Goal: Task Accomplishment & Management: Use online tool/utility

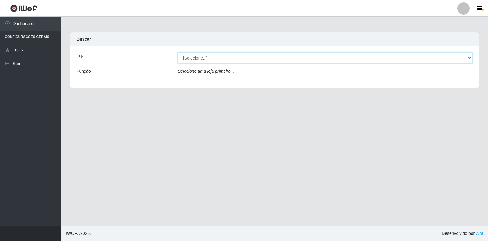
click at [470, 56] on select "[Selecione...] Atacado Vem - Loja 30 Laranjeiras Velha" at bounding box center [325, 58] width 295 height 11
select select "495"
click at [178, 53] on select "[Selecione...] Atacado Vem - Loja 30 Laranjeiras Velha" at bounding box center [325, 58] width 295 height 11
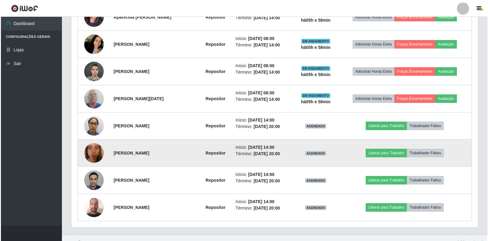
scroll to position [300, 0]
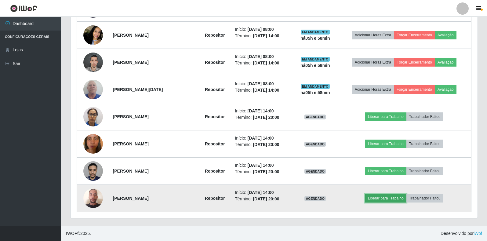
click at [401, 198] on button "Liberar para Trabalho" at bounding box center [385, 198] width 41 height 9
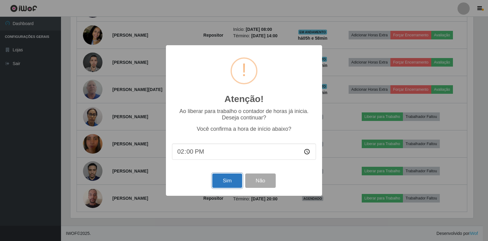
click at [223, 182] on button "Sim" at bounding box center [227, 180] width 30 height 14
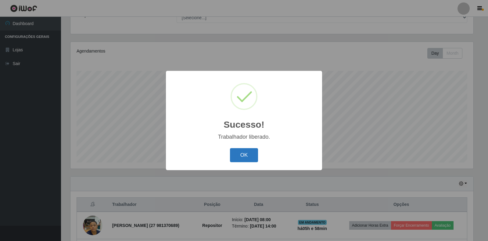
click at [249, 157] on button "OK" at bounding box center [244, 155] width 28 height 14
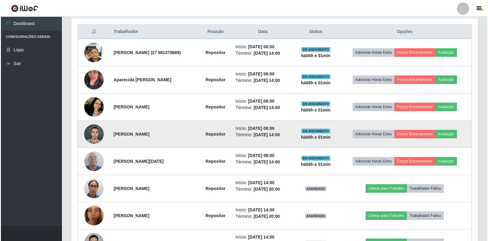
scroll to position [239, 0]
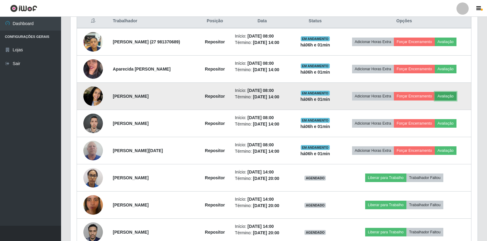
click at [455, 96] on button "Avaliação" at bounding box center [446, 96] width 22 height 9
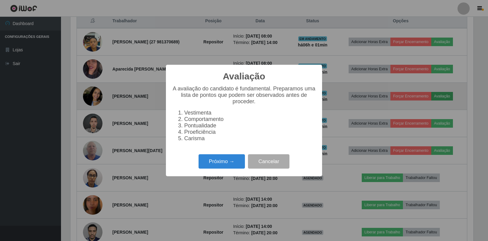
scroll to position [127, 403]
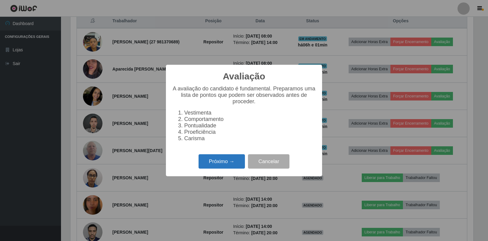
click at [220, 167] on button "Próximo →" at bounding box center [222, 161] width 46 height 14
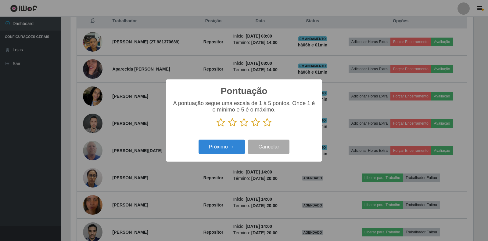
click at [258, 127] on icon at bounding box center [256, 122] width 9 height 9
click at [252, 127] on input "radio" at bounding box center [252, 127] width 0 height 0
click at [238, 154] on button "Próximo →" at bounding box center [222, 147] width 46 height 14
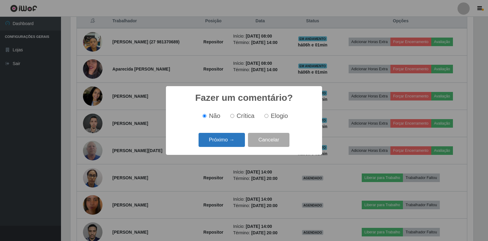
click at [226, 140] on button "Próximo →" at bounding box center [222, 140] width 46 height 14
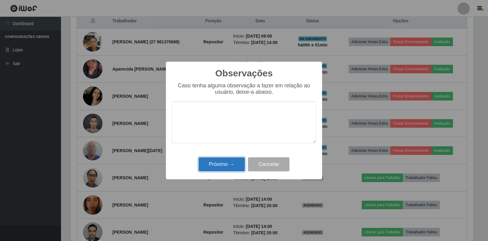
click at [232, 166] on button "Próximo →" at bounding box center [222, 164] width 46 height 14
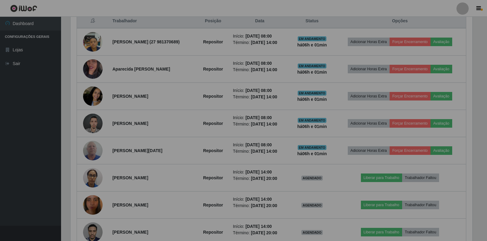
scroll to position [127, 407]
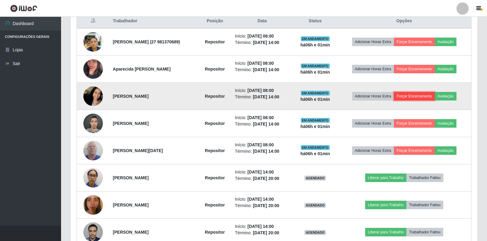
click at [432, 98] on button "Forçar Encerramento" at bounding box center [414, 96] width 41 height 9
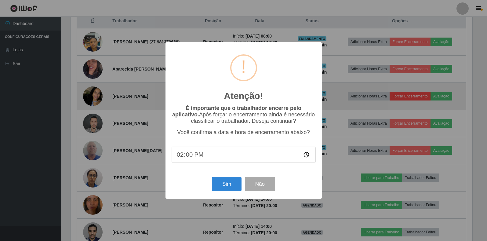
scroll to position [127, 403]
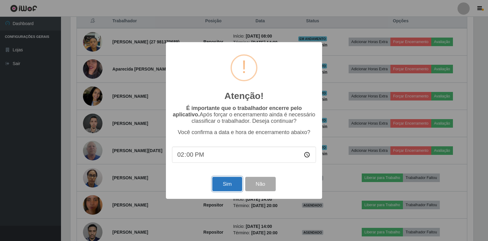
click at [234, 187] on button "Sim" at bounding box center [227, 184] width 30 height 14
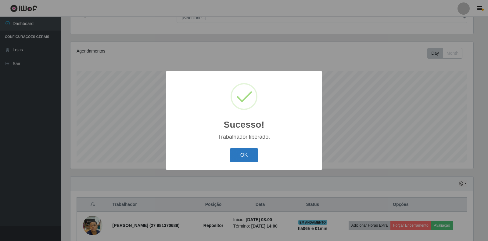
click at [249, 152] on button "OK" at bounding box center [244, 155] width 28 height 14
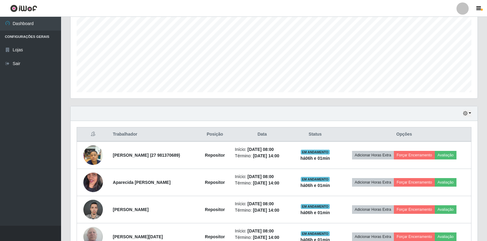
scroll to position [209, 0]
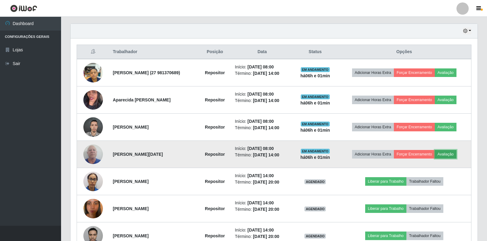
click at [454, 154] on button "Avaliação" at bounding box center [446, 154] width 22 height 9
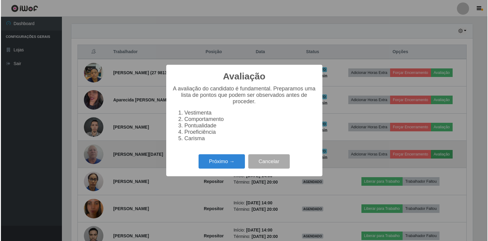
scroll to position [127, 403]
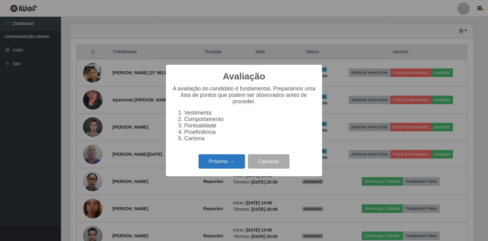
click at [226, 166] on button "Próximo →" at bounding box center [222, 161] width 46 height 14
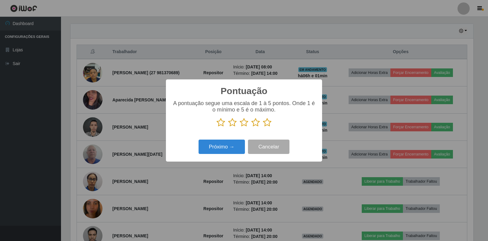
click at [258, 125] on icon at bounding box center [256, 122] width 9 height 9
click at [252, 127] on input "radio" at bounding box center [252, 127] width 0 height 0
click at [231, 151] on button "Próximo →" at bounding box center [222, 147] width 46 height 14
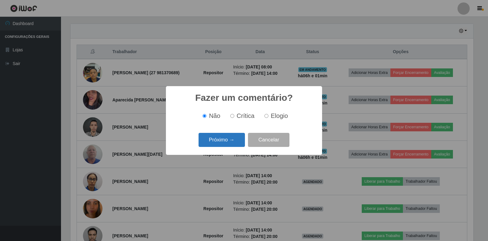
click at [231, 137] on button "Próximo →" at bounding box center [222, 140] width 46 height 14
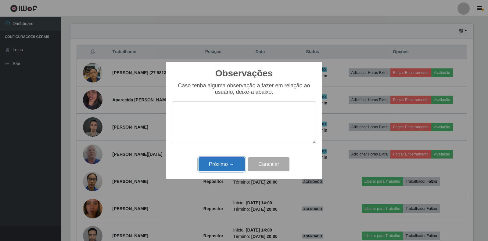
click at [235, 165] on button "Próximo →" at bounding box center [222, 164] width 46 height 14
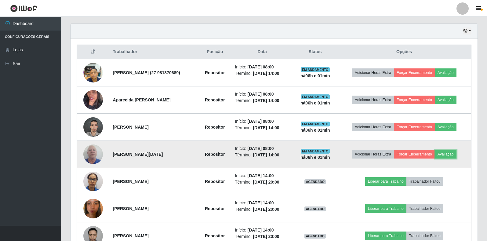
scroll to position [127, 407]
click at [430, 152] on button "Forçar Encerramento" at bounding box center [425, 154] width 41 height 9
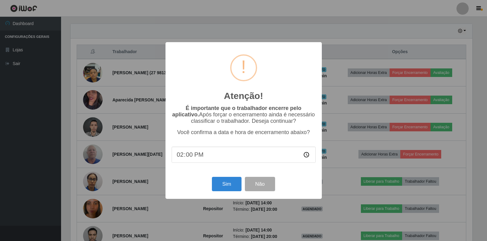
scroll to position [127, 403]
click at [232, 185] on button "Sim" at bounding box center [227, 184] width 30 height 14
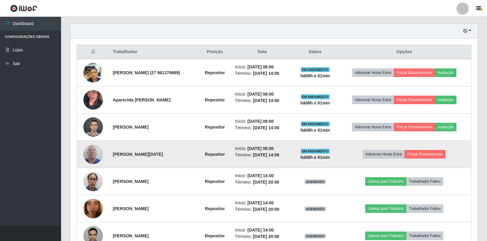
scroll to position [0, 0]
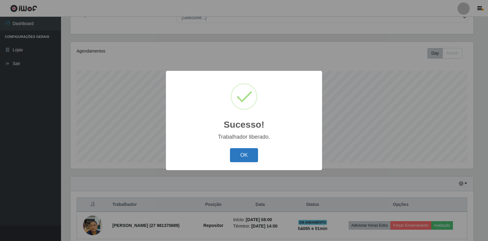
click at [244, 154] on button "OK" at bounding box center [244, 155] width 28 height 14
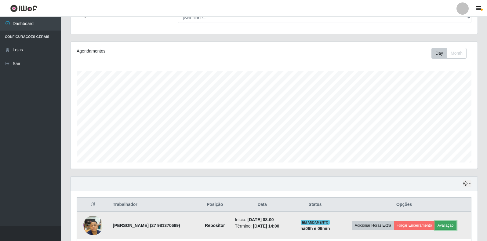
click at [450, 224] on button "Avaliação" at bounding box center [446, 225] width 22 height 9
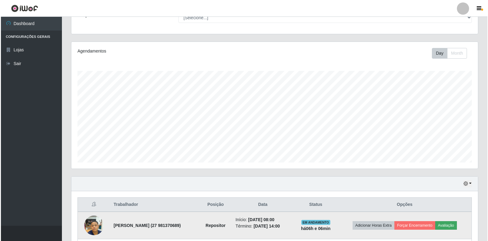
scroll to position [127, 403]
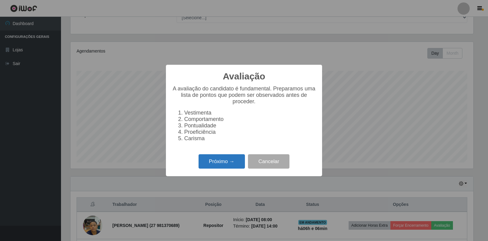
click at [220, 164] on button "Próximo →" at bounding box center [222, 161] width 46 height 14
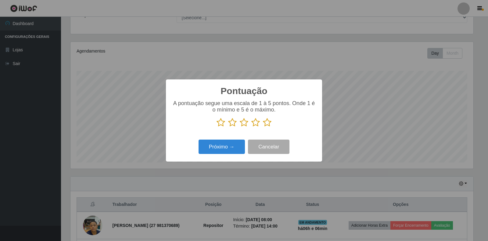
scroll to position [305180, 304903]
click at [255, 121] on icon at bounding box center [256, 122] width 9 height 9
click at [252, 127] on input "radio" at bounding box center [252, 127] width 0 height 0
click at [222, 148] on button "Próximo →" at bounding box center [222, 147] width 46 height 14
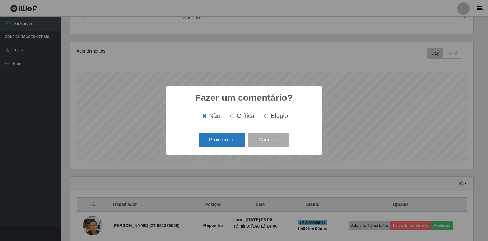
click at [230, 142] on button "Próximo →" at bounding box center [222, 140] width 46 height 14
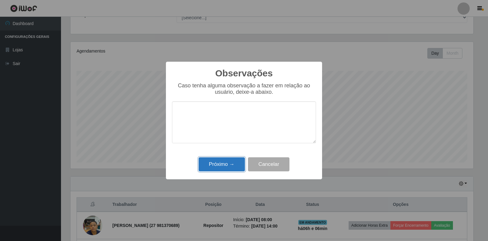
click at [227, 163] on button "Próximo →" at bounding box center [222, 164] width 46 height 14
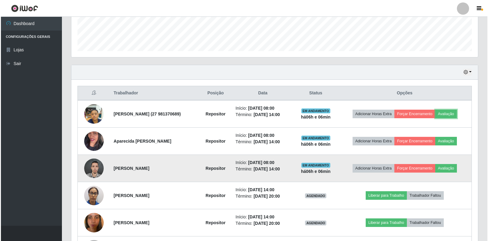
scroll to position [178, 0]
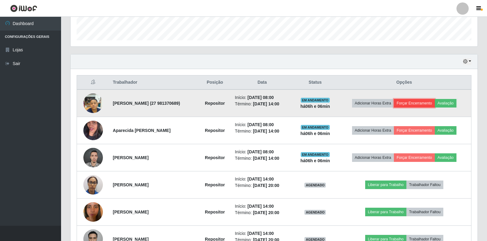
click at [427, 103] on button "Forçar Encerramento" at bounding box center [414, 103] width 41 height 9
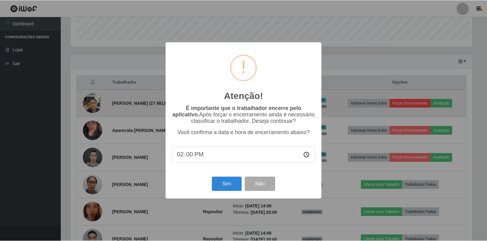
scroll to position [127, 403]
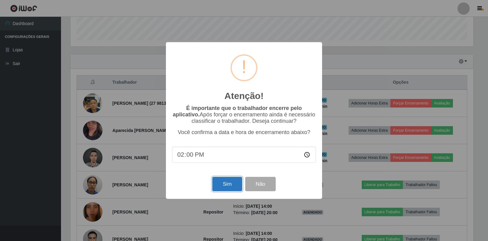
click at [232, 185] on button "Sim" at bounding box center [227, 184] width 30 height 14
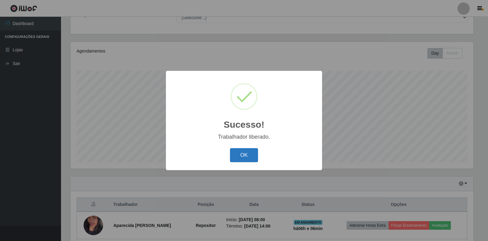
click at [236, 155] on button "OK" at bounding box center [244, 155] width 28 height 14
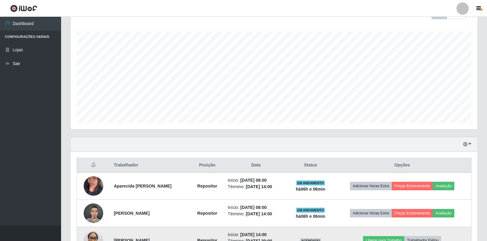
scroll to position [147, 0]
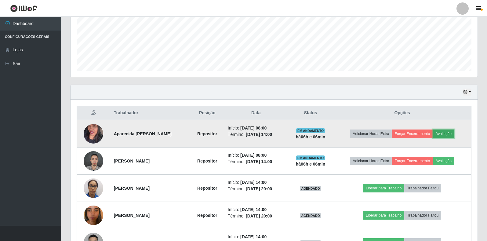
click at [451, 134] on button "Avaliação" at bounding box center [444, 133] width 22 height 9
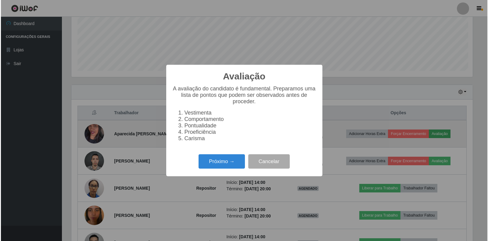
scroll to position [127, 403]
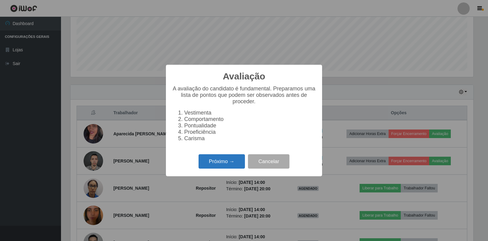
click at [224, 169] on button "Próximo →" at bounding box center [222, 161] width 46 height 14
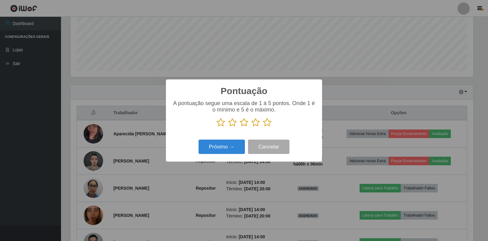
scroll to position [305180, 304903]
click at [257, 124] on icon at bounding box center [256, 122] width 9 height 9
click at [252, 127] on input "radio" at bounding box center [252, 127] width 0 height 0
click at [218, 148] on button "Próximo →" at bounding box center [222, 147] width 46 height 14
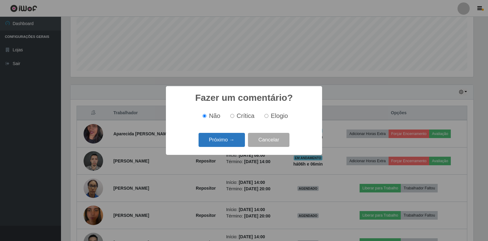
click at [231, 140] on button "Próximo →" at bounding box center [222, 140] width 46 height 14
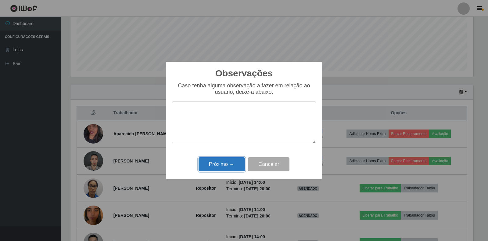
click at [209, 166] on button "Próximo →" at bounding box center [222, 164] width 46 height 14
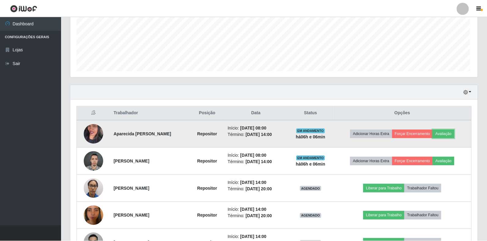
scroll to position [127, 407]
click at [417, 134] on button "Forçar Encerramento" at bounding box center [412, 133] width 41 height 9
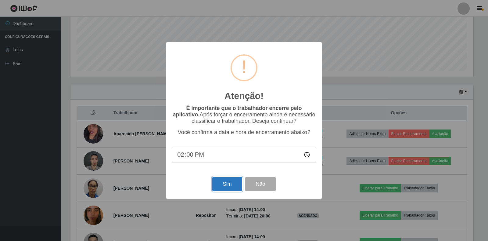
click at [235, 184] on button "Sim" at bounding box center [227, 184] width 30 height 14
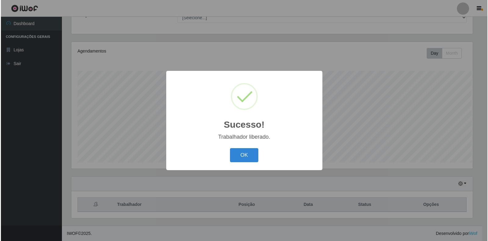
scroll to position [305180, 304903]
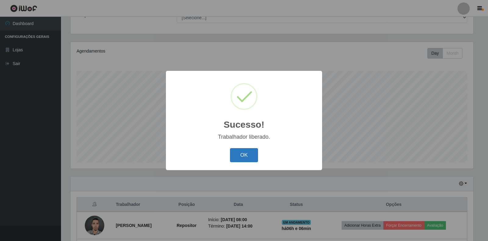
click at [249, 152] on button "OK" at bounding box center [244, 155] width 28 height 14
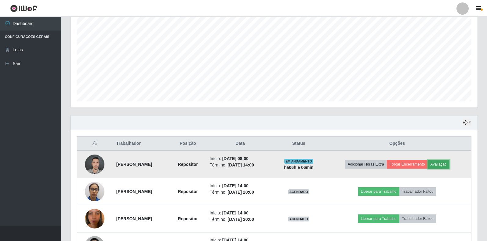
click at [449, 163] on button "Avaliação" at bounding box center [439, 164] width 22 height 9
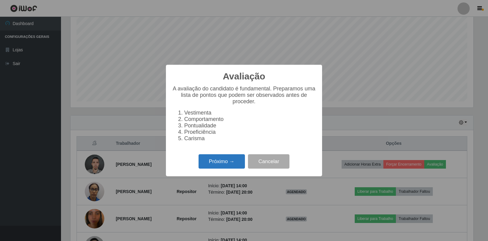
click at [231, 167] on button "Próximo →" at bounding box center [222, 161] width 46 height 14
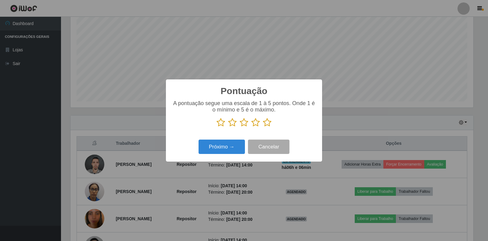
click at [255, 123] on icon at bounding box center [256, 122] width 9 height 9
click at [252, 127] on input "radio" at bounding box center [252, 127] width 0 height 0
click at [233, 142] on button "Próximo →" at bounding box center [222, 147] width 46 height 14
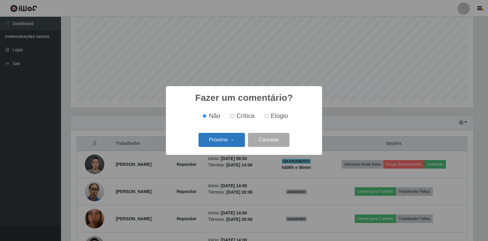
click at [237, 140] on button "Próximo →" at bounding box center [222, 140] width 46 height 14
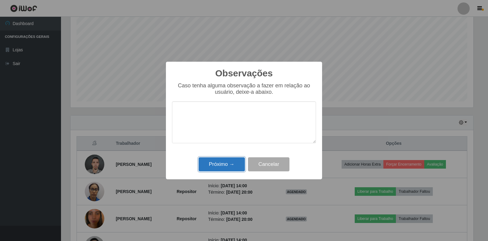
click at [223, 167] on button "Próximo →" at bounding box center [222, 164] width 46 height 14
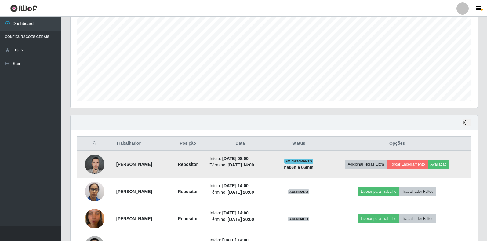
click at [94, 162] on img at bounding box center [95, 164] width 20 height 26
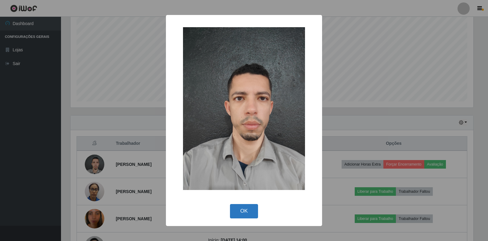
click at [247, 214] on button "OK" at bounding box center [244, 211] width 28 height 14
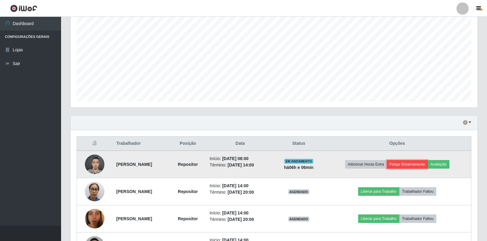
click at [416, 165] on button "Forçar Encerramento" at bounding box center [407, 164] width 41 height 9
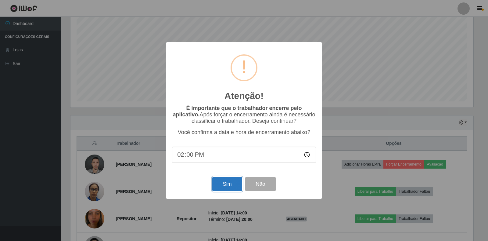
click at [234, 186] on button "Sim" at bounding box center [227, 184] width 30 height 14
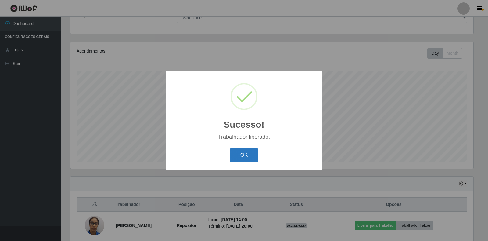
click at [255, 149] on button "OK" at bounding box center [244, 155] width 28 height 14
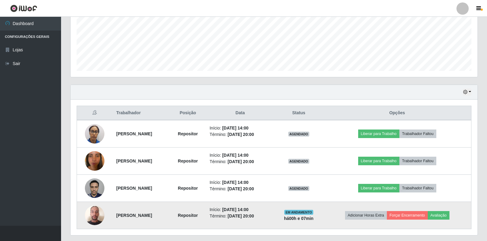
drag, startPoint x: 261, startPoint y: 128, endPoint x: 285, endPoint y: 202, distance: 77.3
click at [285, 202] on tbody "[PERSON_NAME] Repositor Início: [DATE] 14:00 Término: [DATE] 20:00 AGENDADO Lib…" at bounding box center [274, 174] width 394 height 109
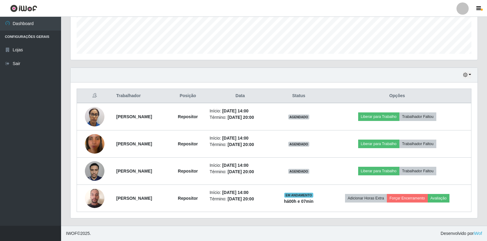
click at [286, 224] on div "Hoje 1 dia 3 dias 1 Semana Não encerrados Trabalhador Posição Data Status Opçõe…" at bounding box center [274, 146] width 417 height 158
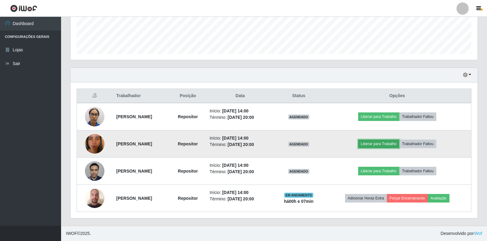
click at [383, 144] on button "Liberar para Trabalho" at bounding box center [378, 144] width 41 height 9
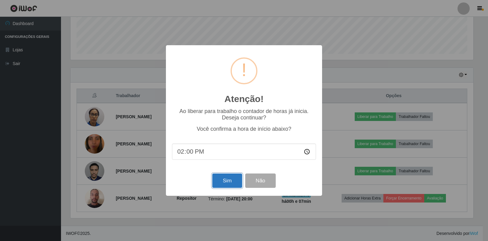
click at [230, 182] on button "Sim" at bounding box center [227, 180] width 30 height 14
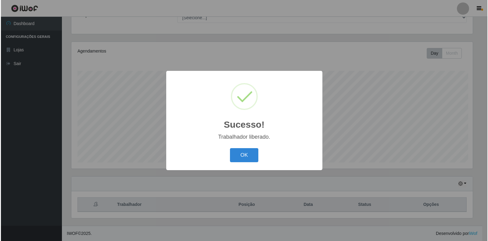
scroll to position [56, 0]
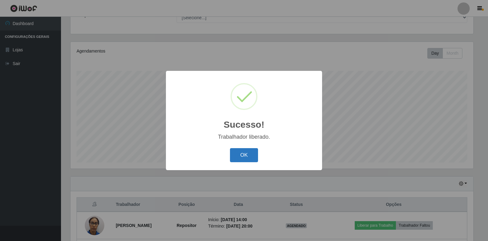
click at [237, 153] on button "OK" at bounding box center [244, 155] width 28 height 14
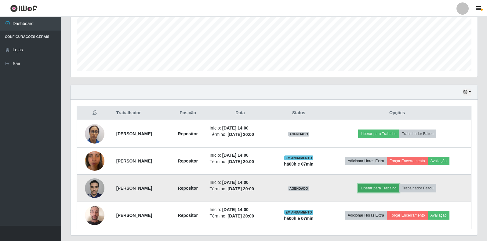
click at [378, 186] on button "Liberar para Trabalho" at bounding box center [378, 188] width 41 height 9
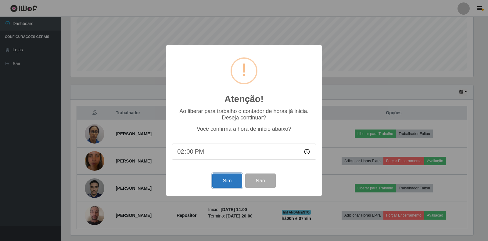
click at [229, 182] on button "Sim" at bounding box center [227, 180] width 30 height 14
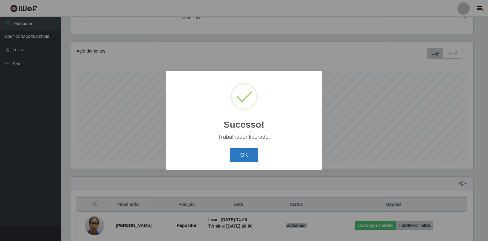
click at [251, 153] on button "OK" at bounding box center [244, 155] width 28 height 14
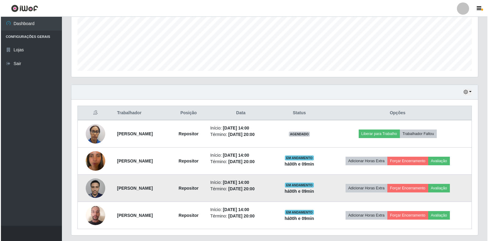
scroll to position [165, 0]
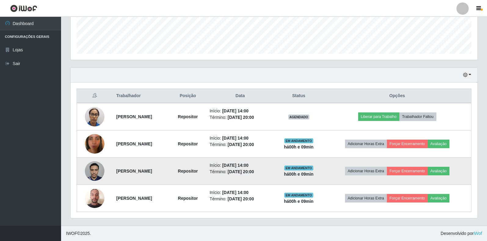
click at [90, 170] on img at bounding box center [95, 171] width 20 height 26
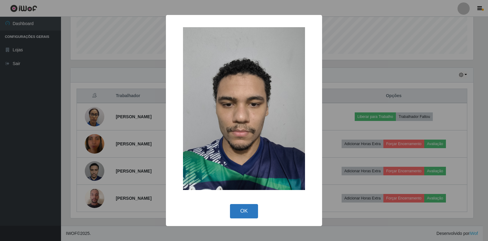
click at [247, 208] on button "OK" at bounding box center [244, 211] width 28 height 14
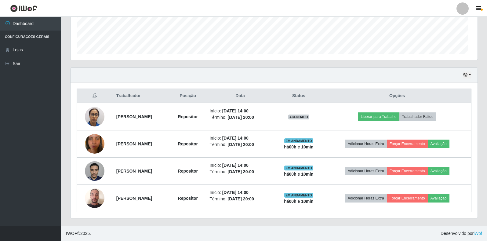
scroll to position [127, 407]
click at [485, 178] on div "Carregando... Buscar Recarregando em 27 segundos... Loja [Selecione...] Atacado…" at bounding box center [274, 46] width 426 height 358
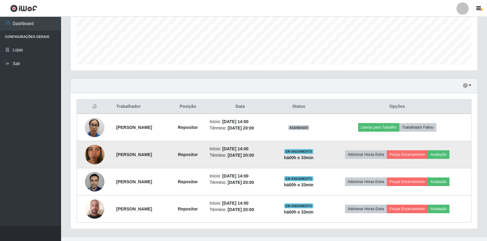
scroll to position [165, 0]
